Goal: Book appointment/travel/reservation

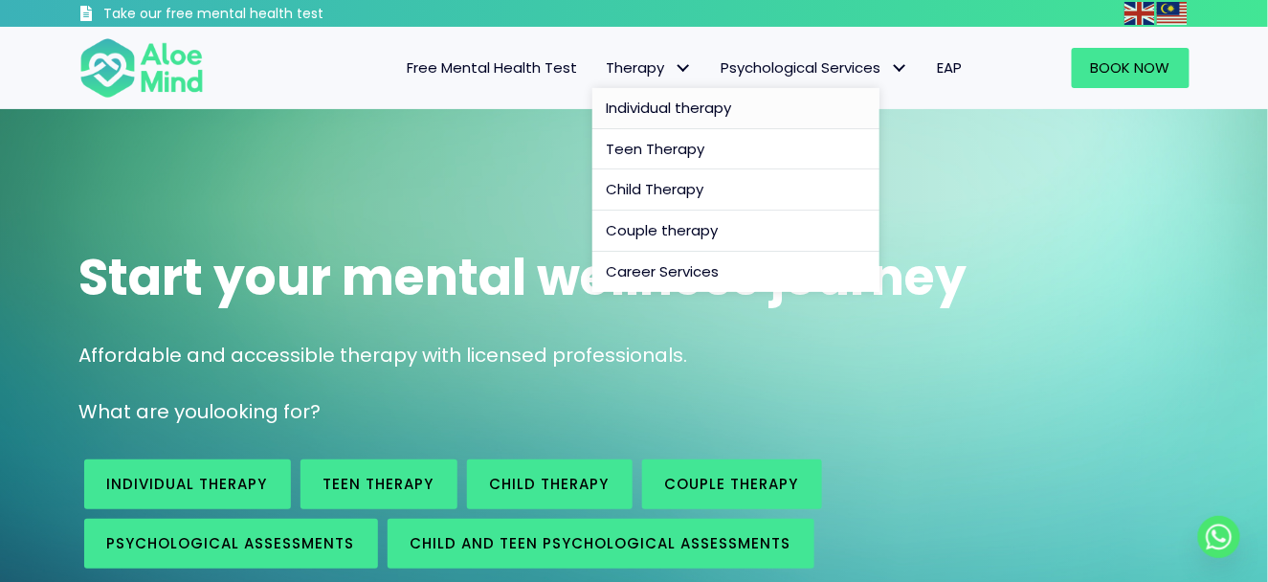
click at [688, 106] on span "Individual therapy" at bounding box center [669, 108] width 125 height 20
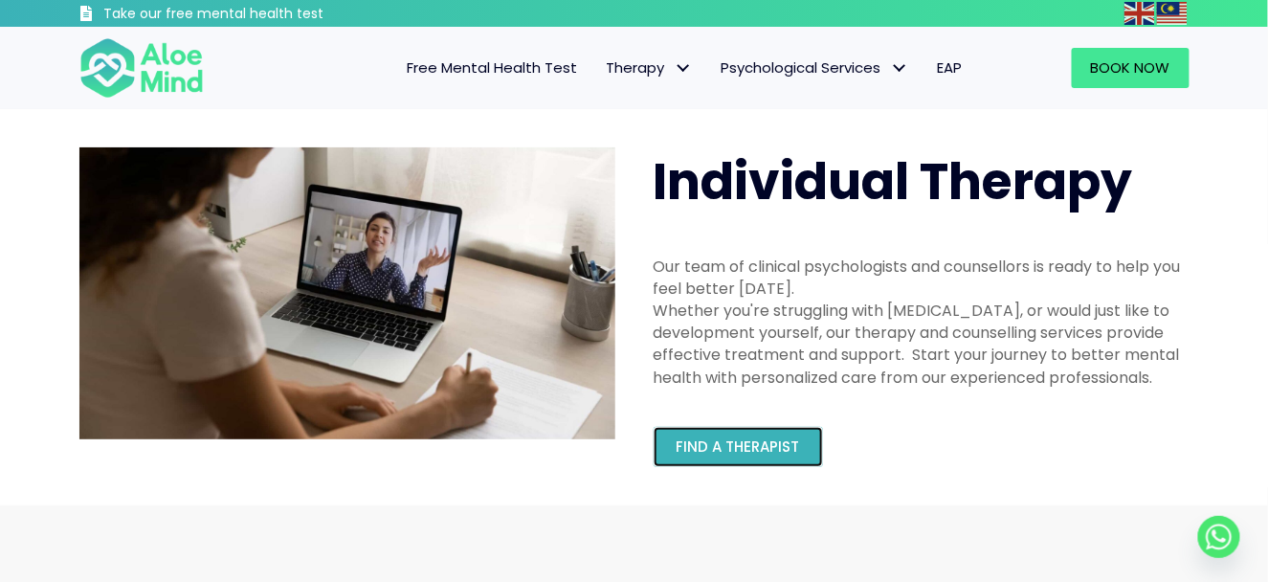
click at [765, 458] on link "Find a therapist" at bounding box center [737, 447] width 169 height 40
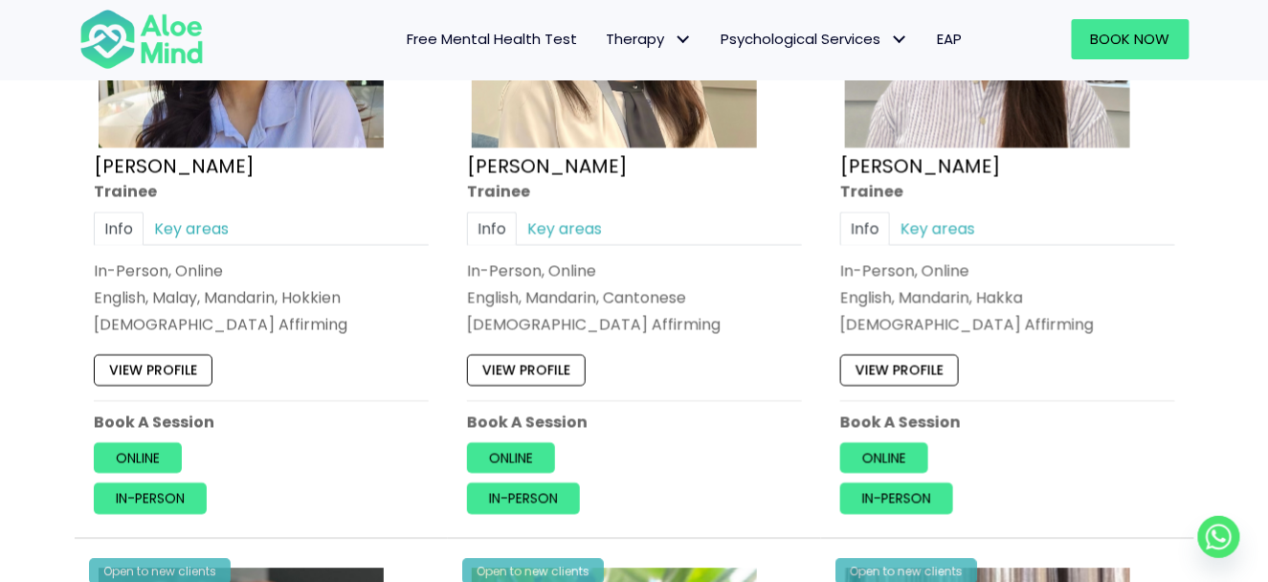
scroll to position [1263, 0]
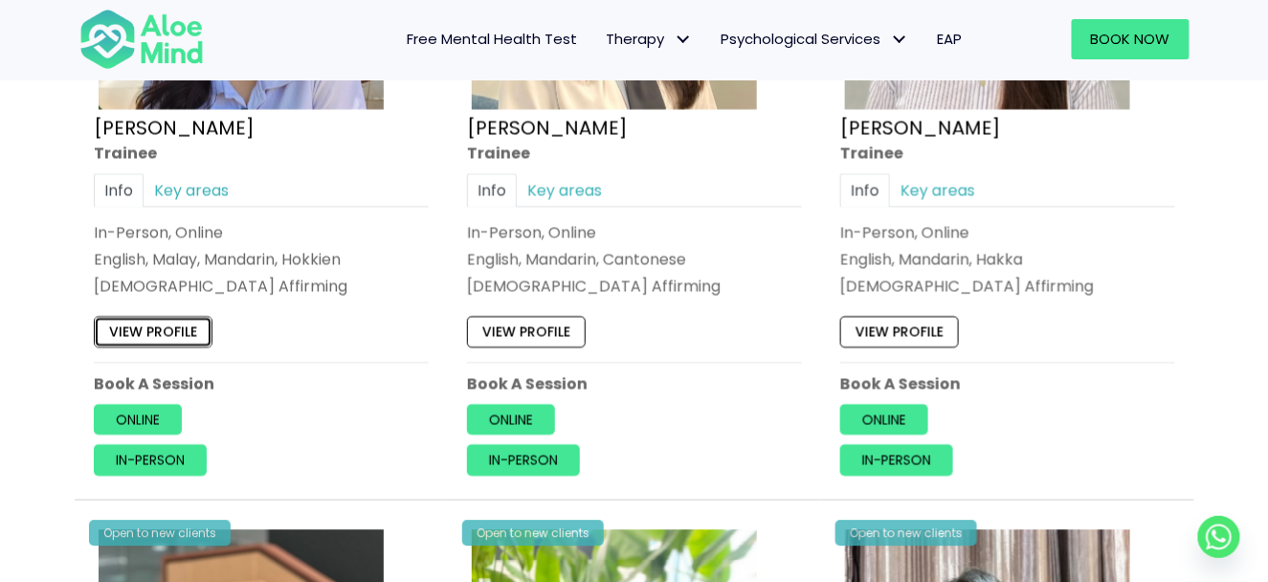
click at [188, 330] on link "View profile" at bounding box center [153, 331] width 119 height 31
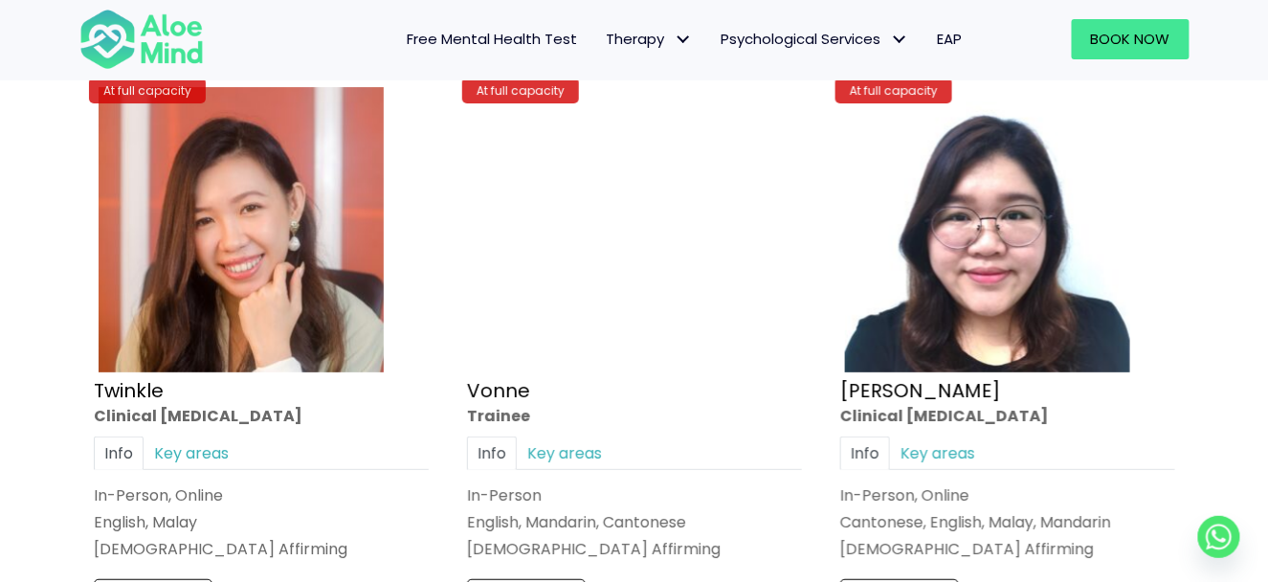
scroll to position [8189, 0]
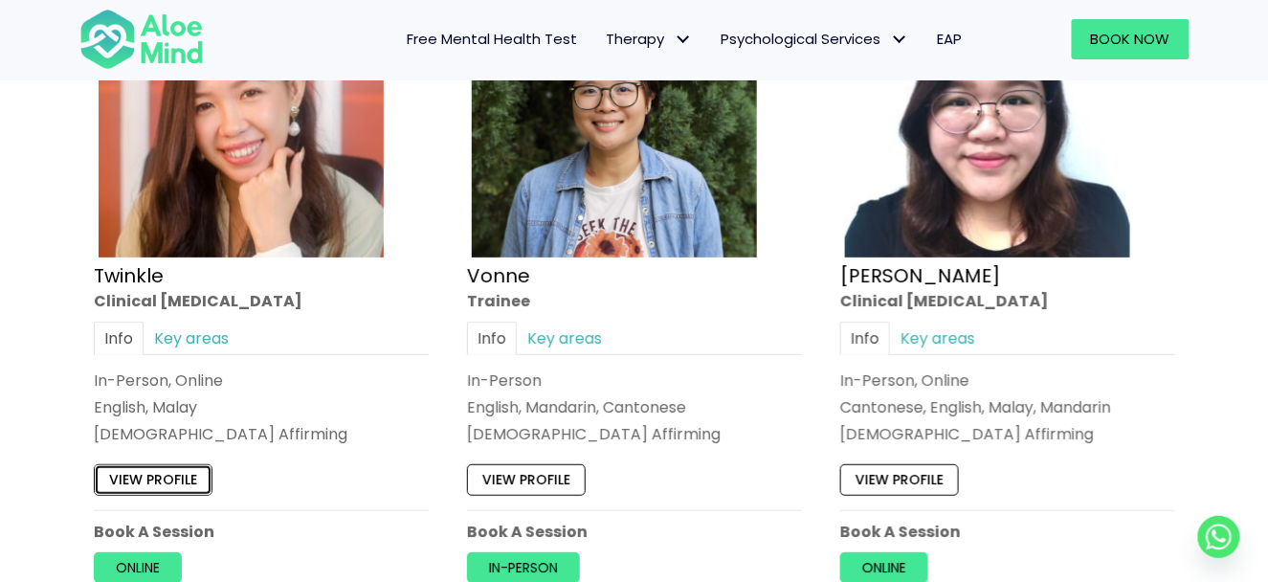
click at [173, 465] on link "View profile" at bounding box center [153, 480] width 119 height 31
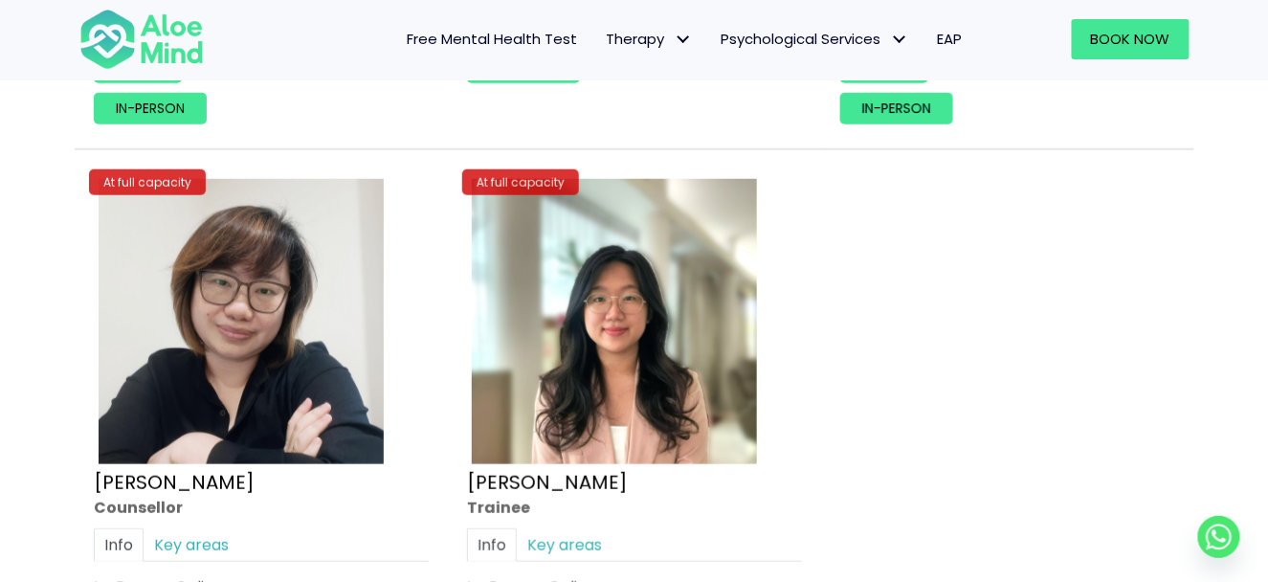
scroll to position [8612, 0]
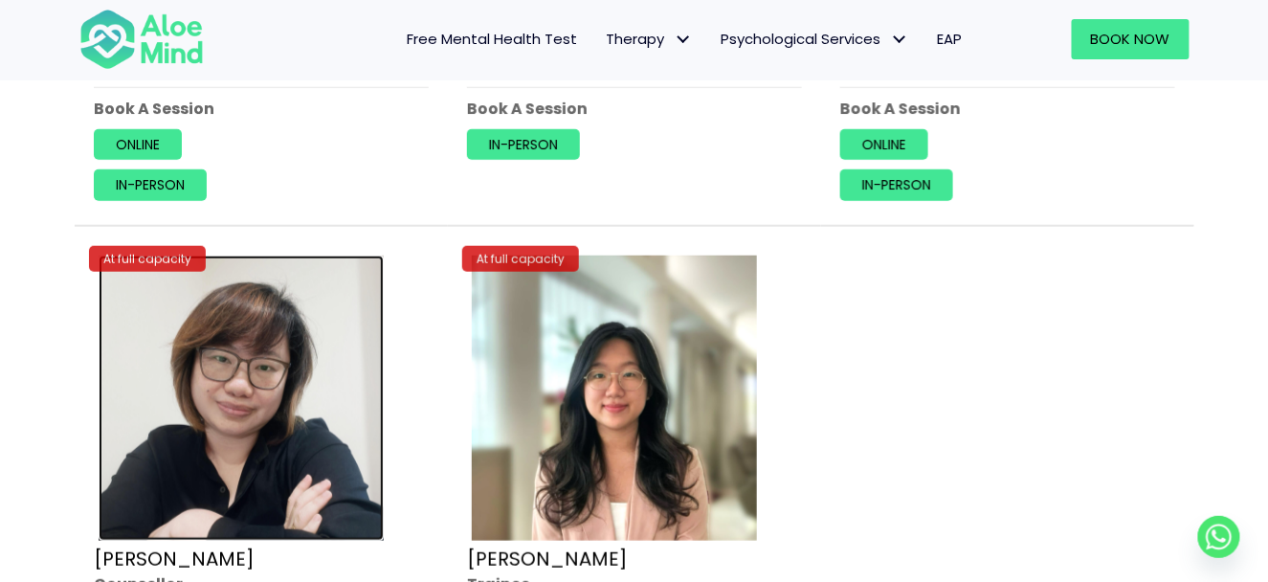
click at [251, 382] on img at bounding box center [241, 397] width 285 height 285
